Goal: Contribute content

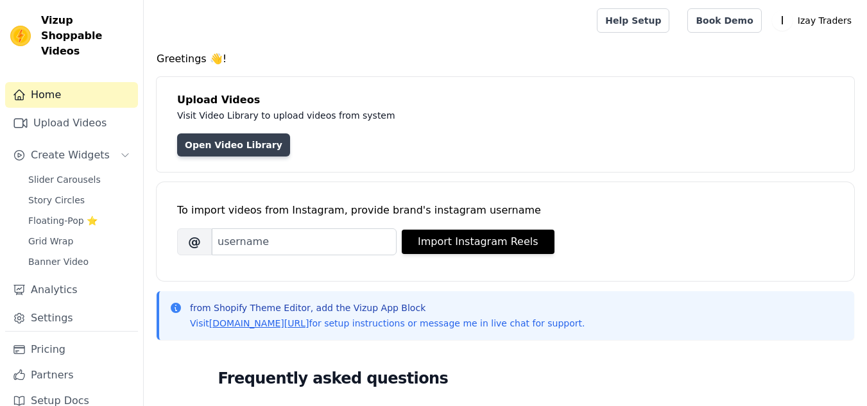
click at [217, 143] on link "Open Video Library" at bounding box center [233, 145] width 113 height 23
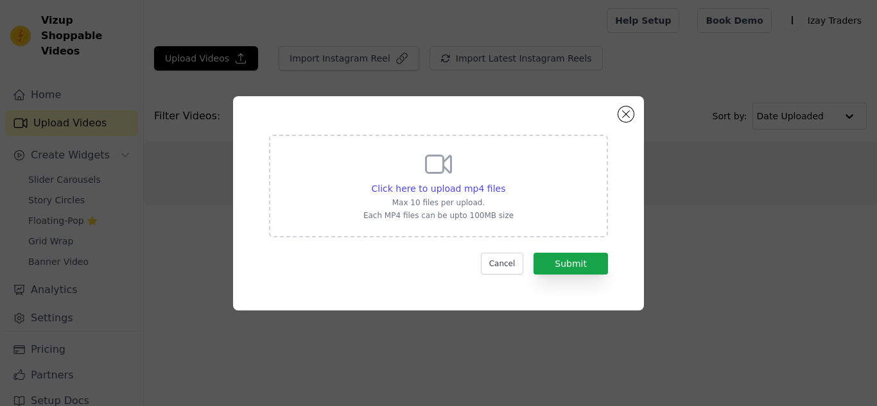
click at [474, 180] on div "Click here to upload mp4 files Max 10 files per upload. Each MP4 files can be u…" at bounding box center [438, 185] width 150 height 72
click at [505, 182] on input "Click here to upload mp4 files Max 10 files per upload. Each MP4 files can be u…" at bounding box center [505, 182] width 1 height 1
type input "C:\fakepath\WhatsApp Video [DATE] 15.06.34.mp4"
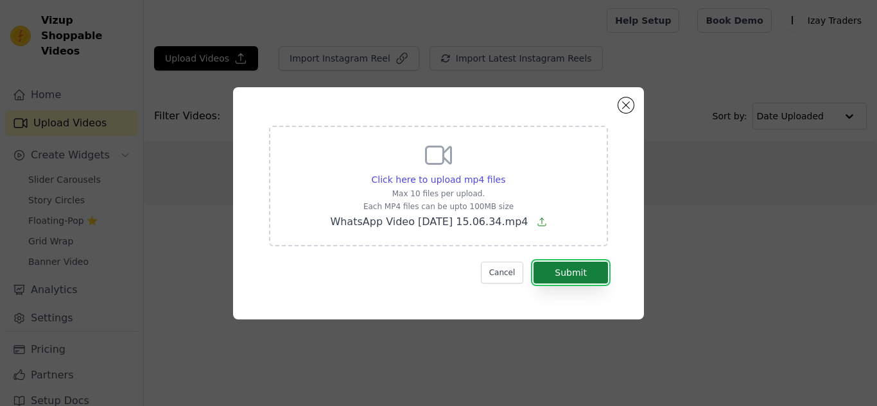
click at [549, 277] on button "Submit" at bounding box center [571, 273] width 74 height 22
